Goal: Information Seeking & Learning: Learn about a topic

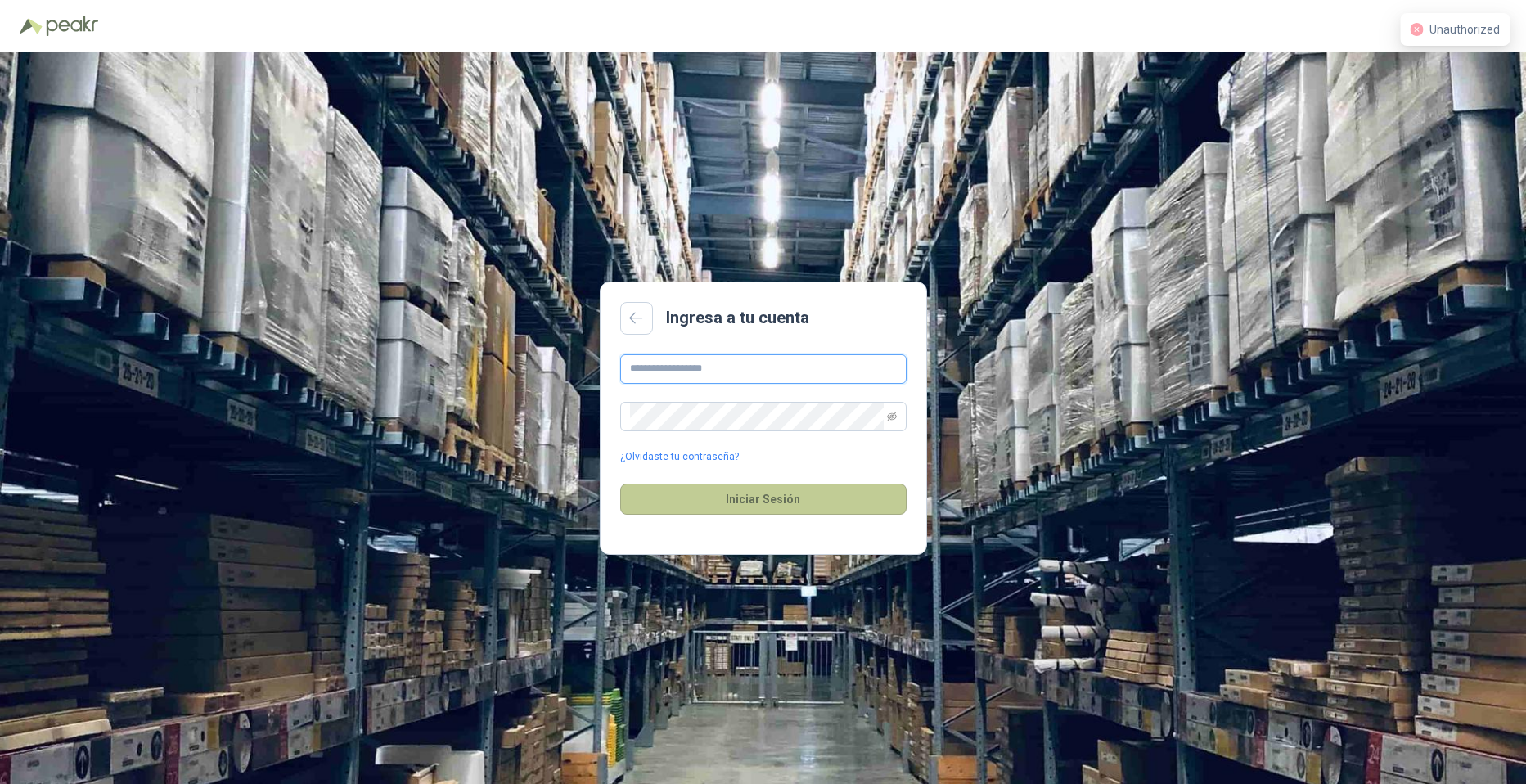
type input "**********"
click at [850, 500] on button "Iniciar Sesión" at bounding box center [763, 499] width 286 height 31
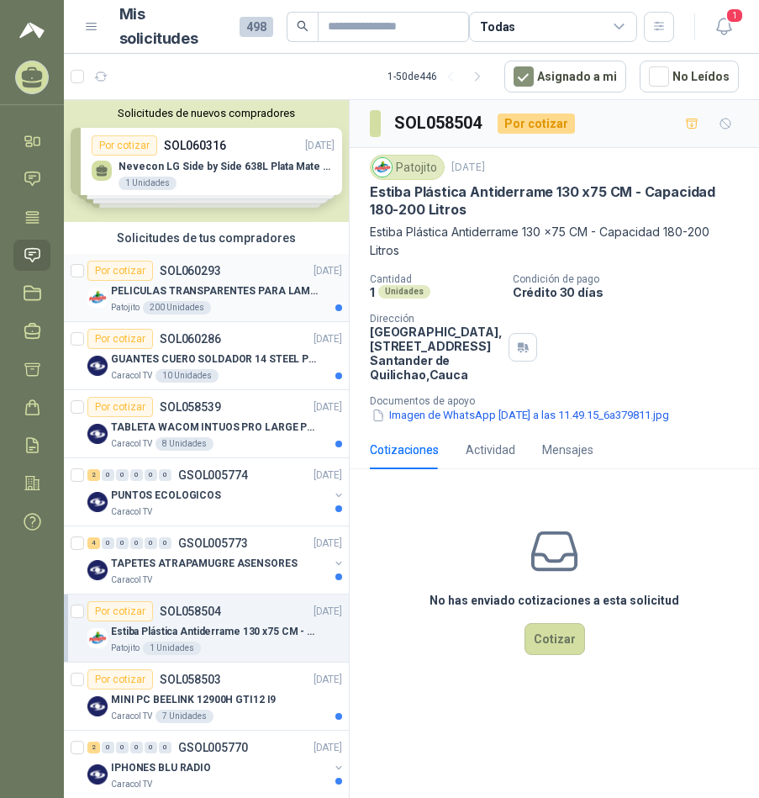
click at [188, 287] on p "PELICULAS TRANSPARENTES PARA LAMINADO EN CALIENTE" at bounding box center [215, 291] width 209 height 16
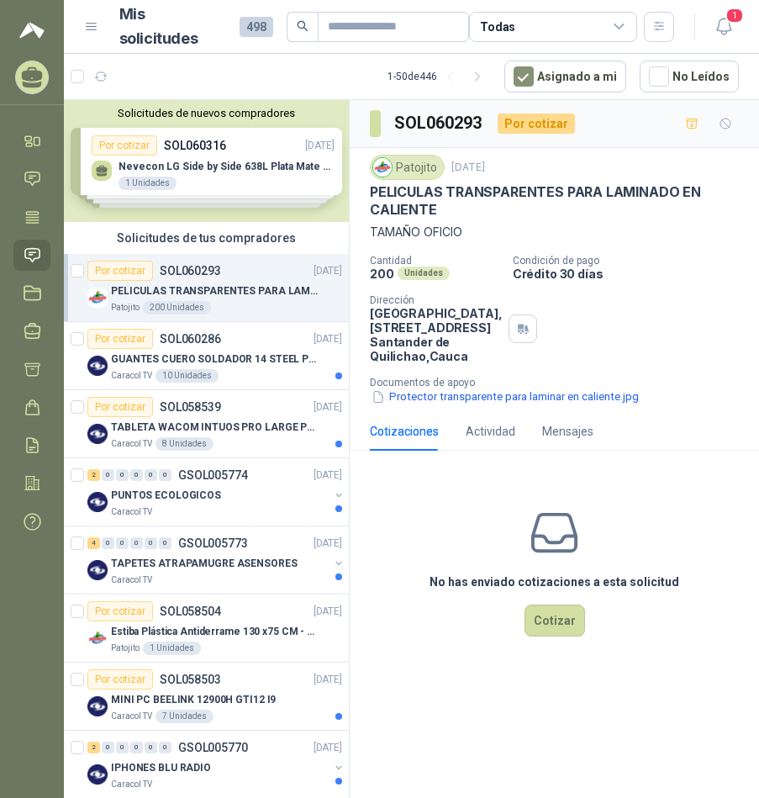
click at [436, 125] on h3 "SOL060293" at bounding box center [439, 123] width 90 height 26
copy h3 "SOL060293"
click at [473, 197] on p "PELICULAS TRANSPARENTES PARA LAMINADO EN CALIENTE" at bounding box center [554, 201] width 369 height 36
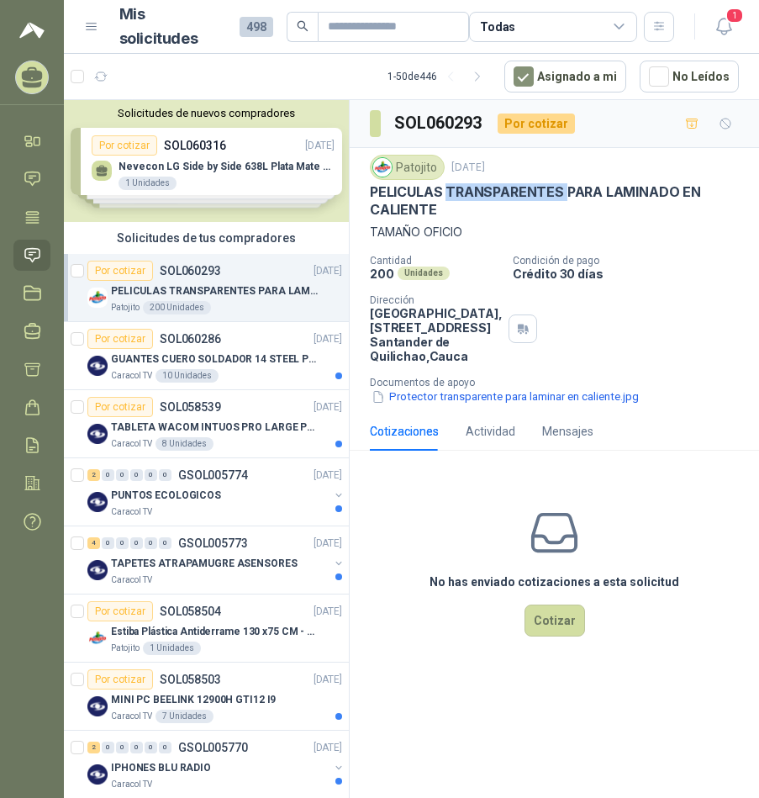
copy p "TRANSPARENTES"
click at [473, 197] on p "PELICULAS TRANSPARENTES PARA LAMINADO EN CALIENTE" at bounding box center [554, 201] width 369 height 36
click at [459, 192] on p "PELICULAS TRANSPARENTES PARA LAMINADO EN CALIENTE" at bounding box center [554, 201] width 369 height 36
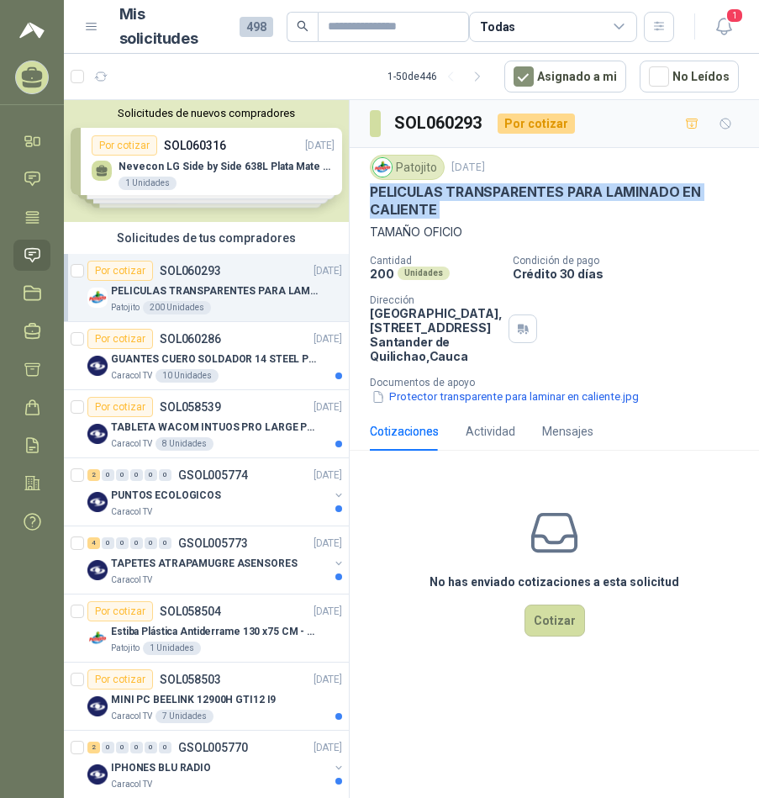
click at [459, 192] on p "PELICULAS TRANSPARENTES PARA LAMINADO EN CALIENTE" at bounding box center [554, 201] width 369 height 36
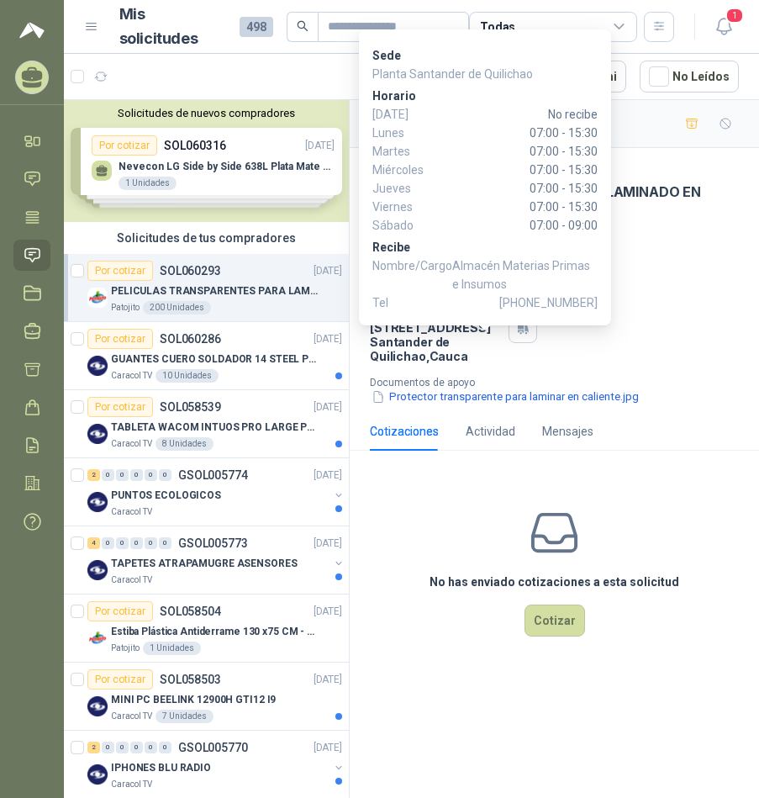
click at [526, 353] on div "Cantidad 200 Unidades Condición de pago Crédito 30 días Dirección Parque Indust…" at bounding box center [554, 330] width 369 height 151
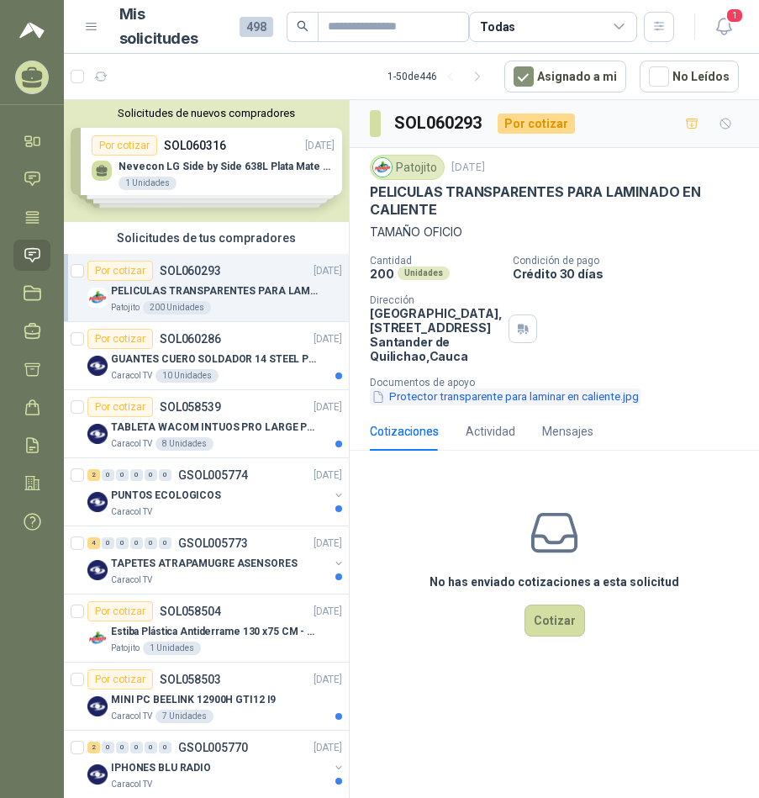
drag, startPoint x: 478, startPoint y: 449, endPoint x: 480, endPoint y: 439, distance: 10.2
click at [479, 412] on div "Patojito [DATE] PELICULAS TRANSPARENTES PARA LAMINADO EN CALIENTE TAMAÑO OFICIO…" at bounding box center [555, 280] width 410 height 264
click at [487, 406] on button "Protector transparente para laminar en caliente.jpg" at bounding box center [505, 397] width 271 height 18
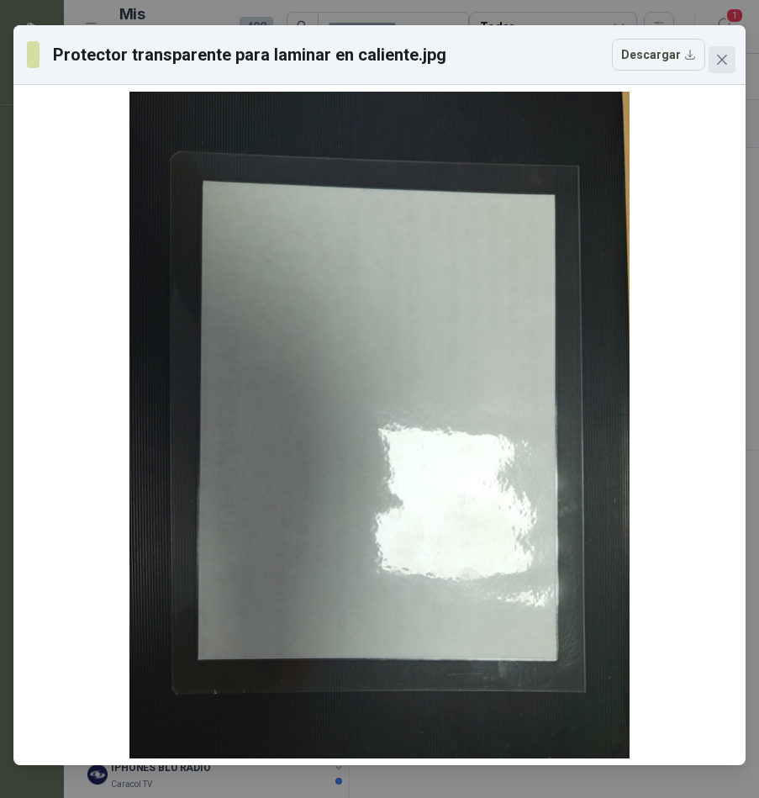
click at [712, 55] on span "Close" at bounding box center [722, 59] width 27 height 13
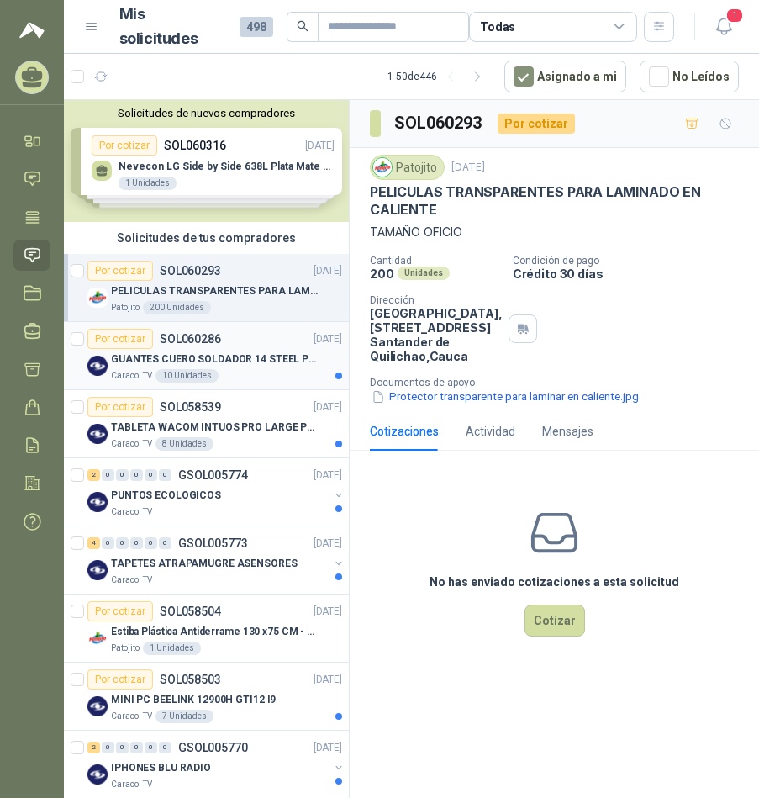
click at [264, 366] on p "GUANTES CUERO SOLDADOR 14 STEEL PRO SAFE(ADJUNTO FICHA TECNIC)" at bounding box center [215, 359] width 209 height 16
